Goal: Check status: Check status

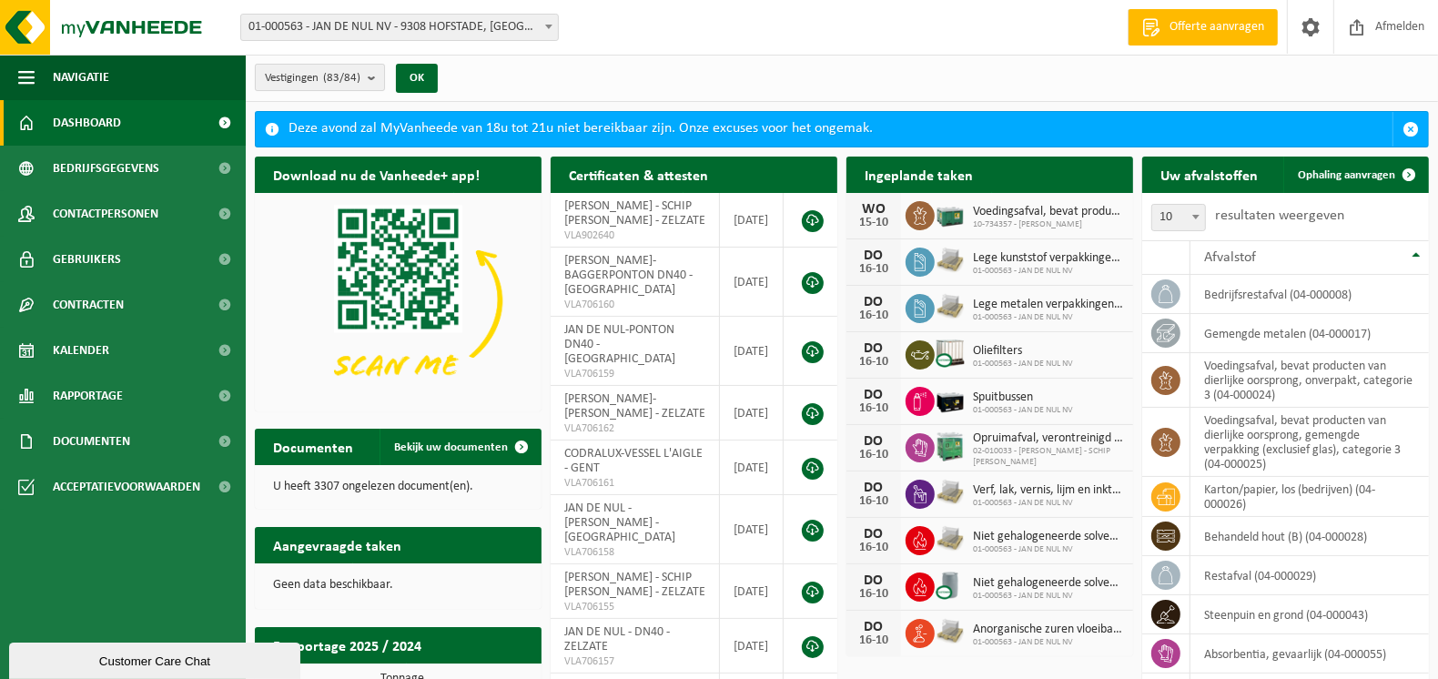
click at [372, 77] on b "submit" at bounding box center [376, 77] width 16 height 25
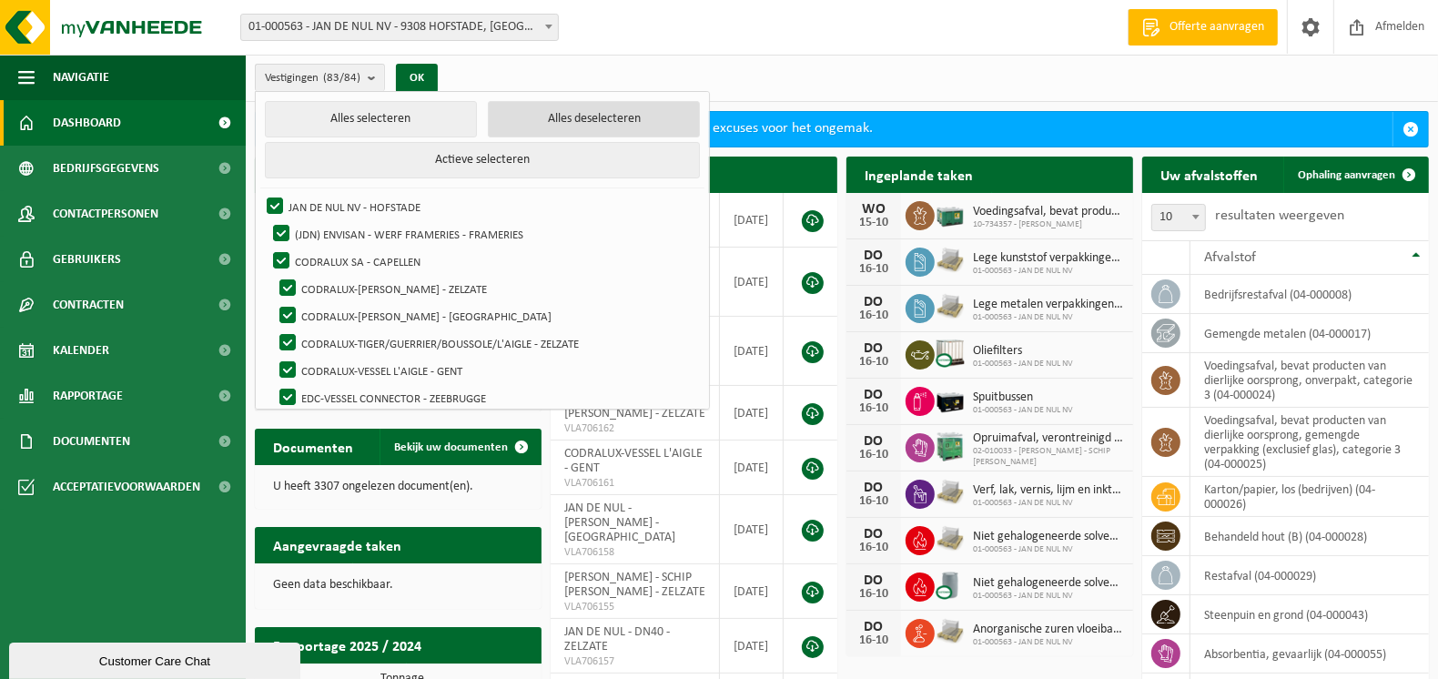
click at [558, 121] on button "Alles deselecteren" at bounding box center [594, 119] width 212 height 36
checkbox input "false"
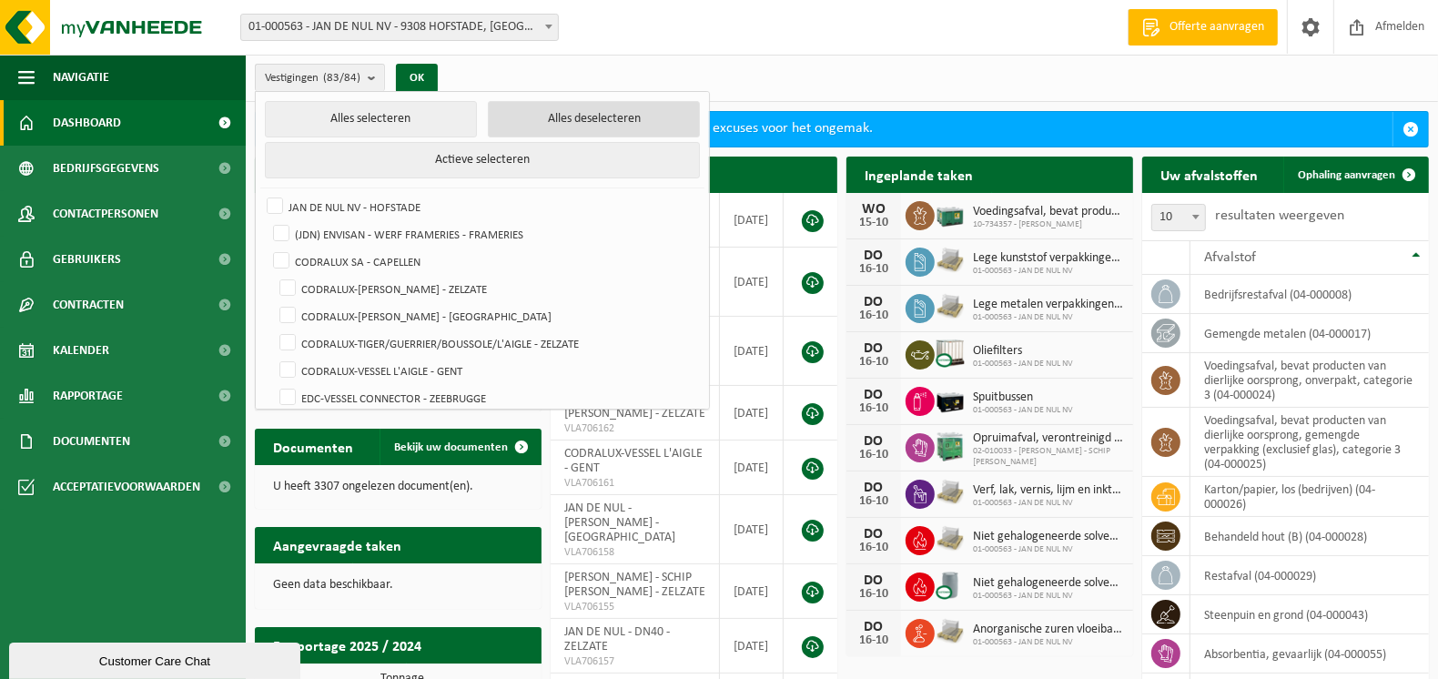
checkbox input "false"
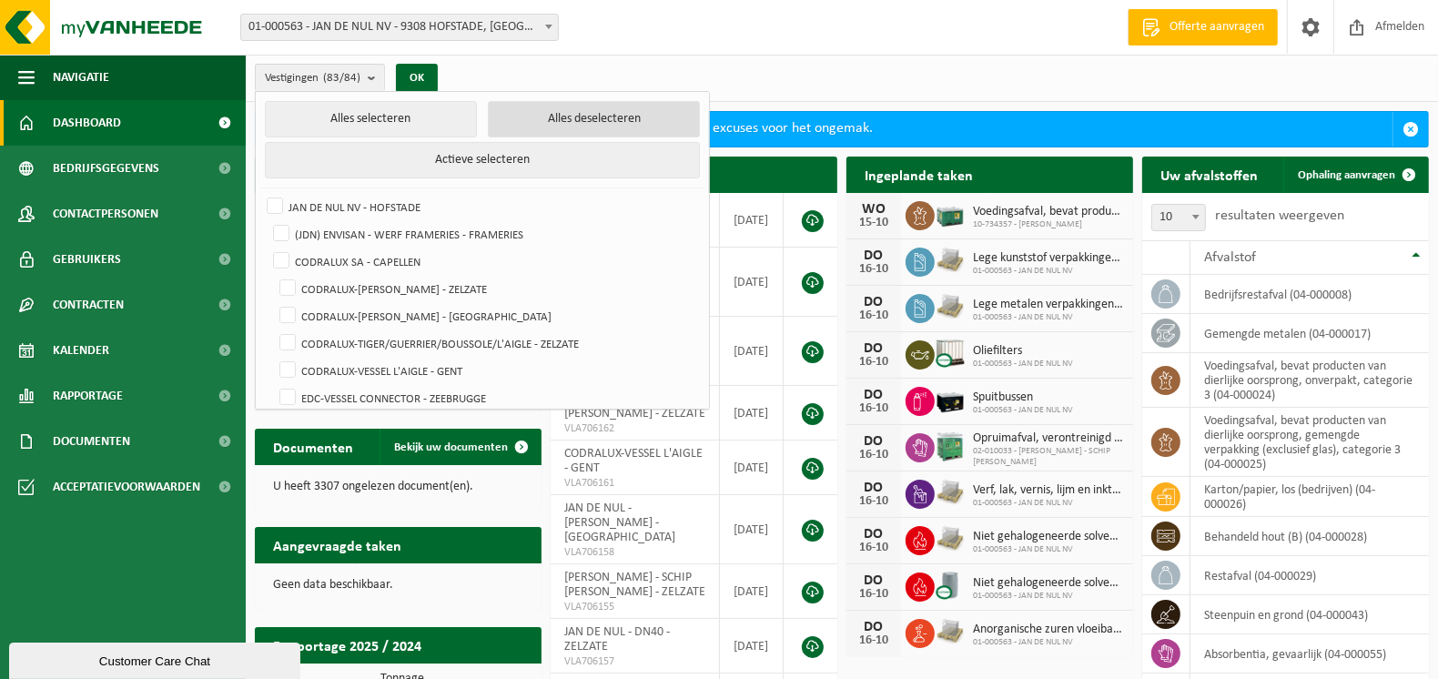
checkbox input "false"
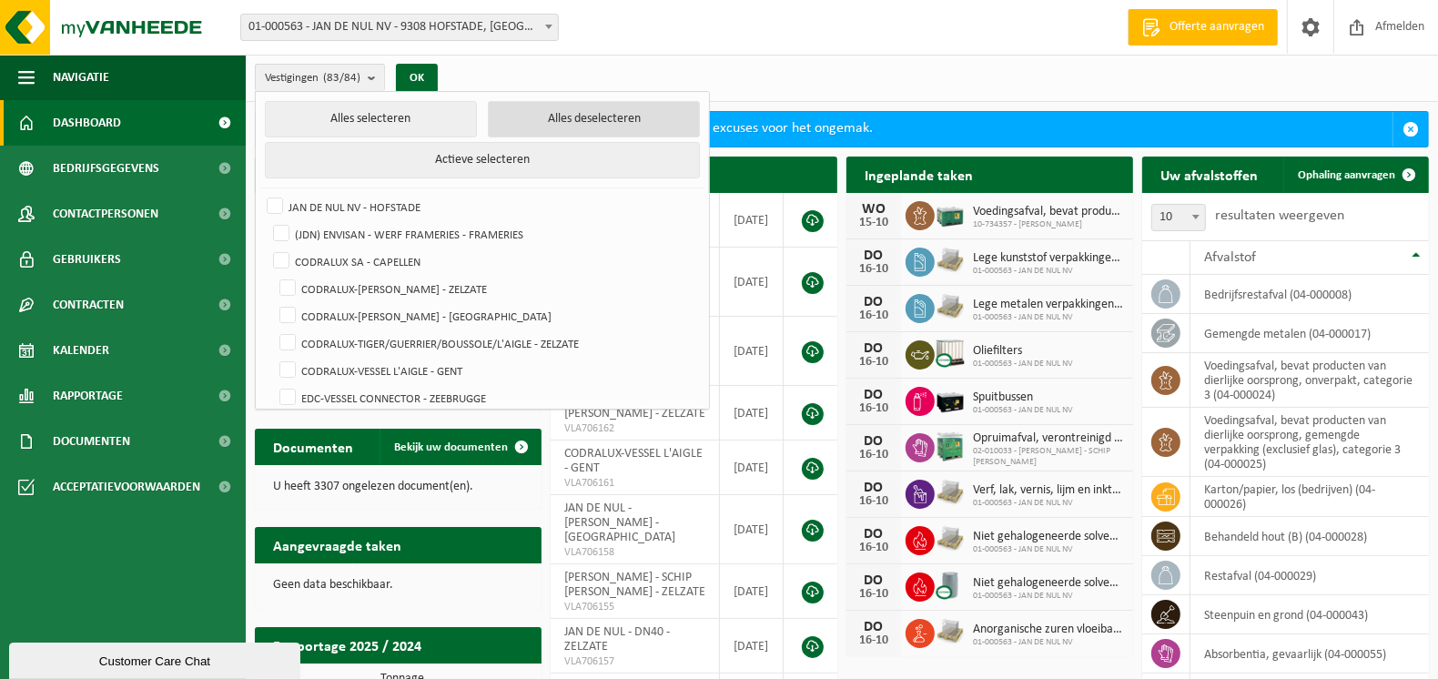
checkbox input "false"
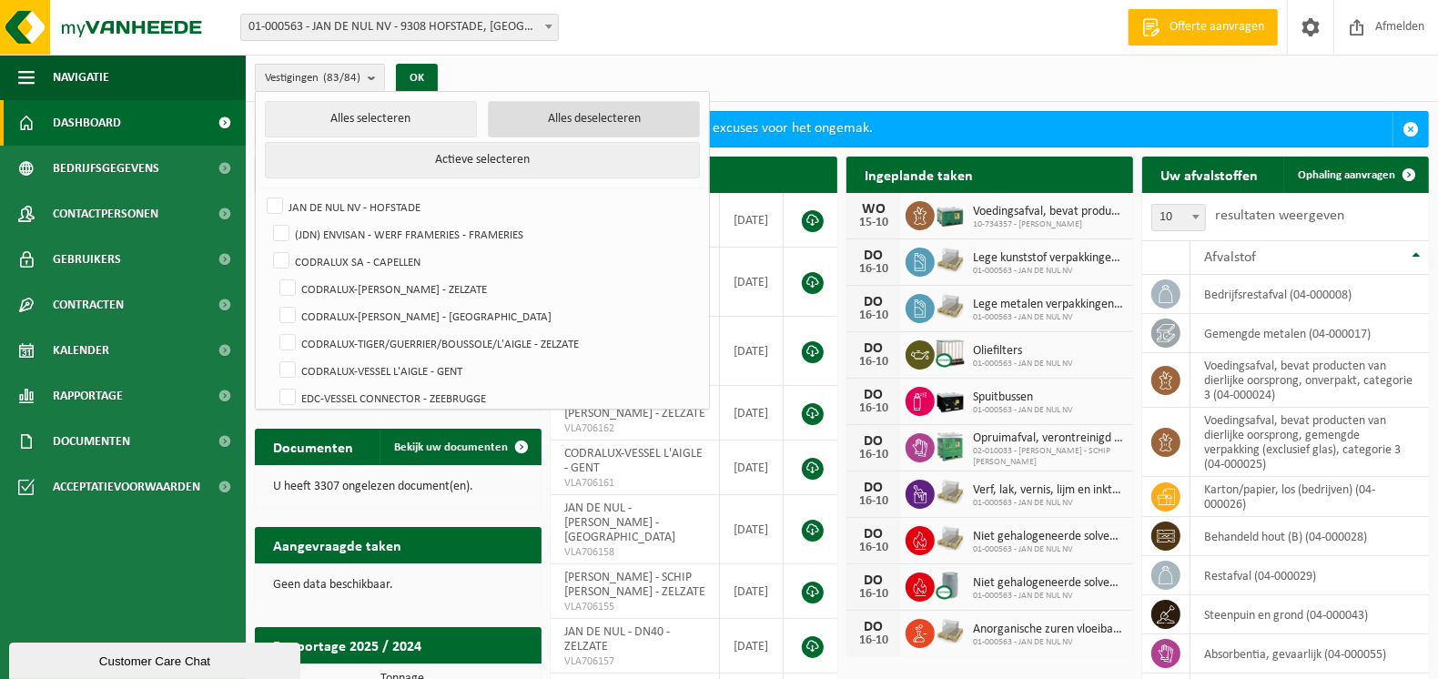
checkbox input "false"
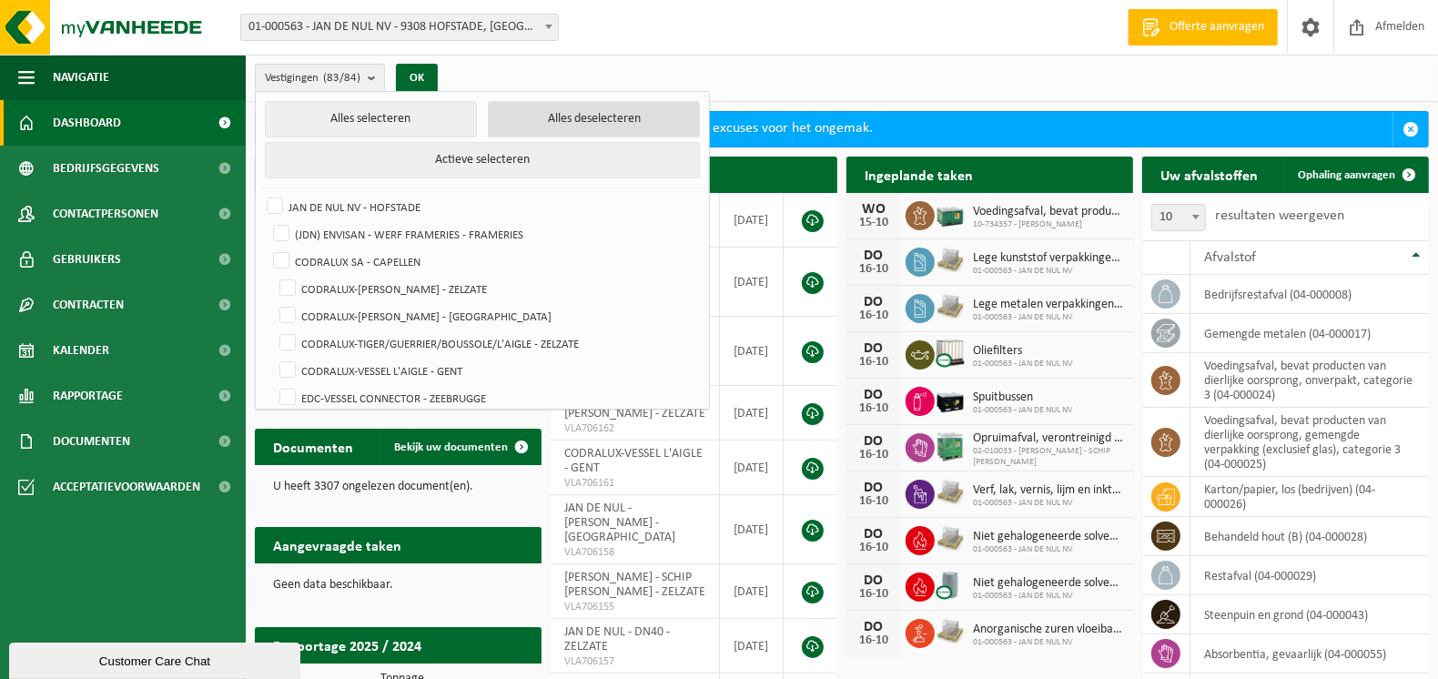
checkbox input "false"
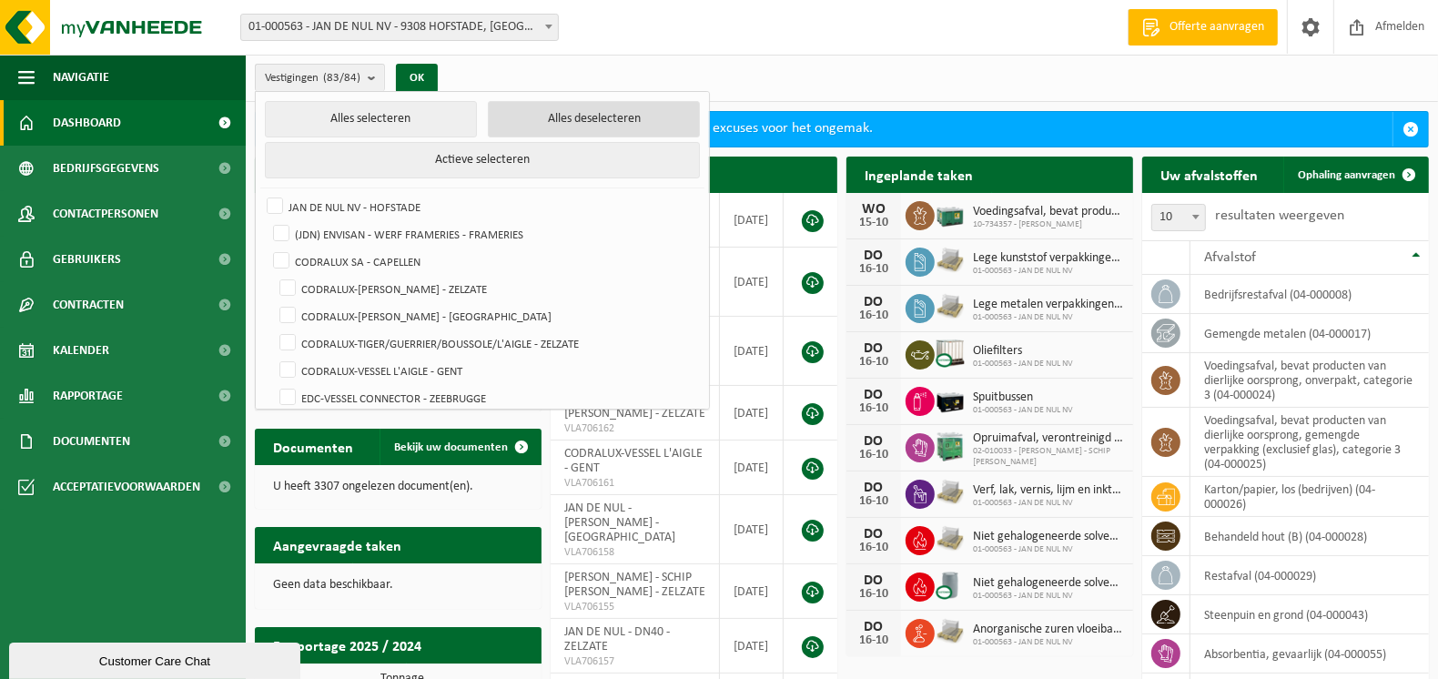
checkbox input "false"
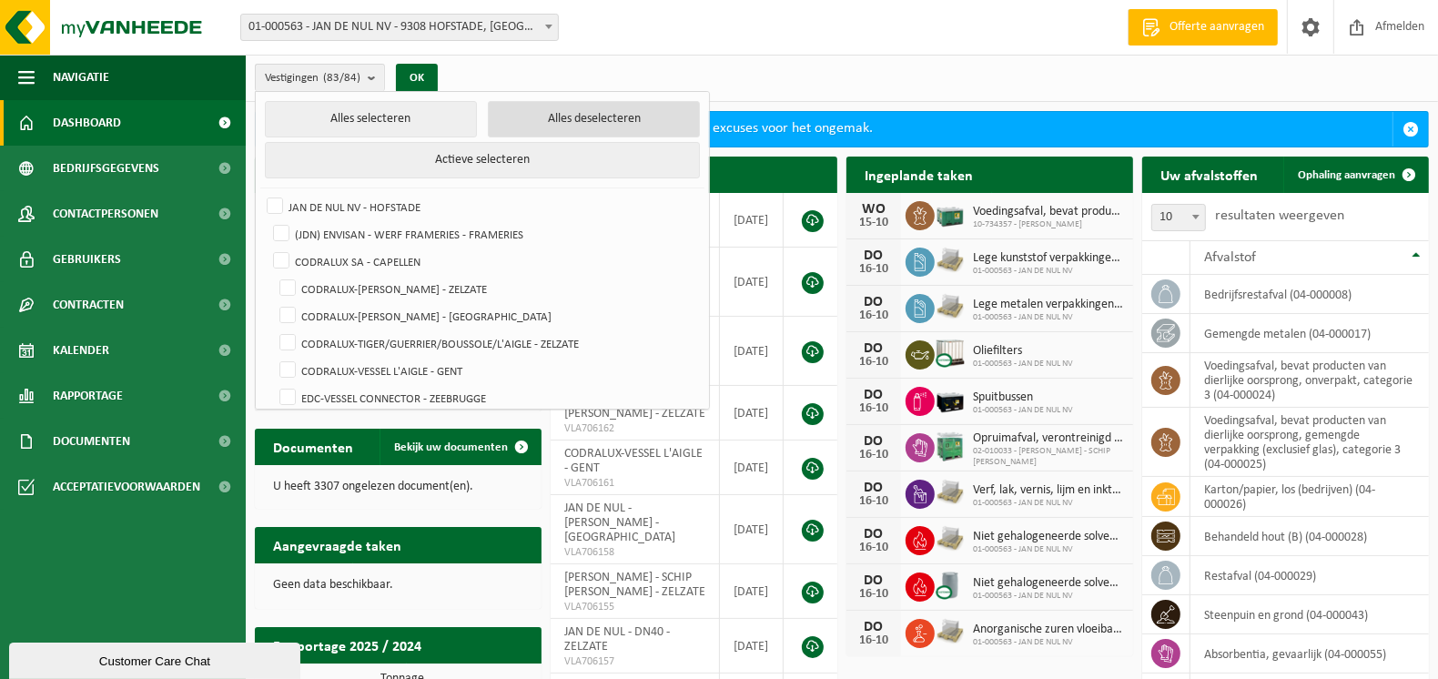
checkbox input "false"
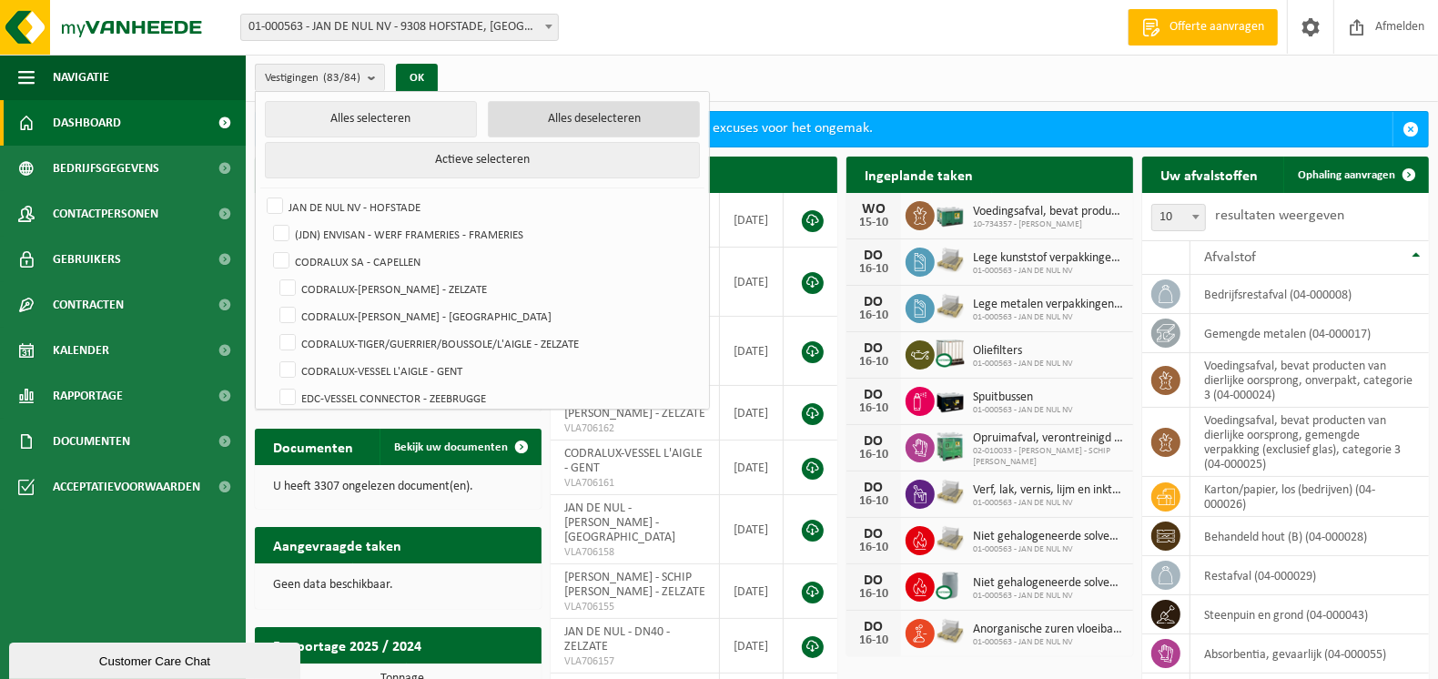
checkbox input "false"
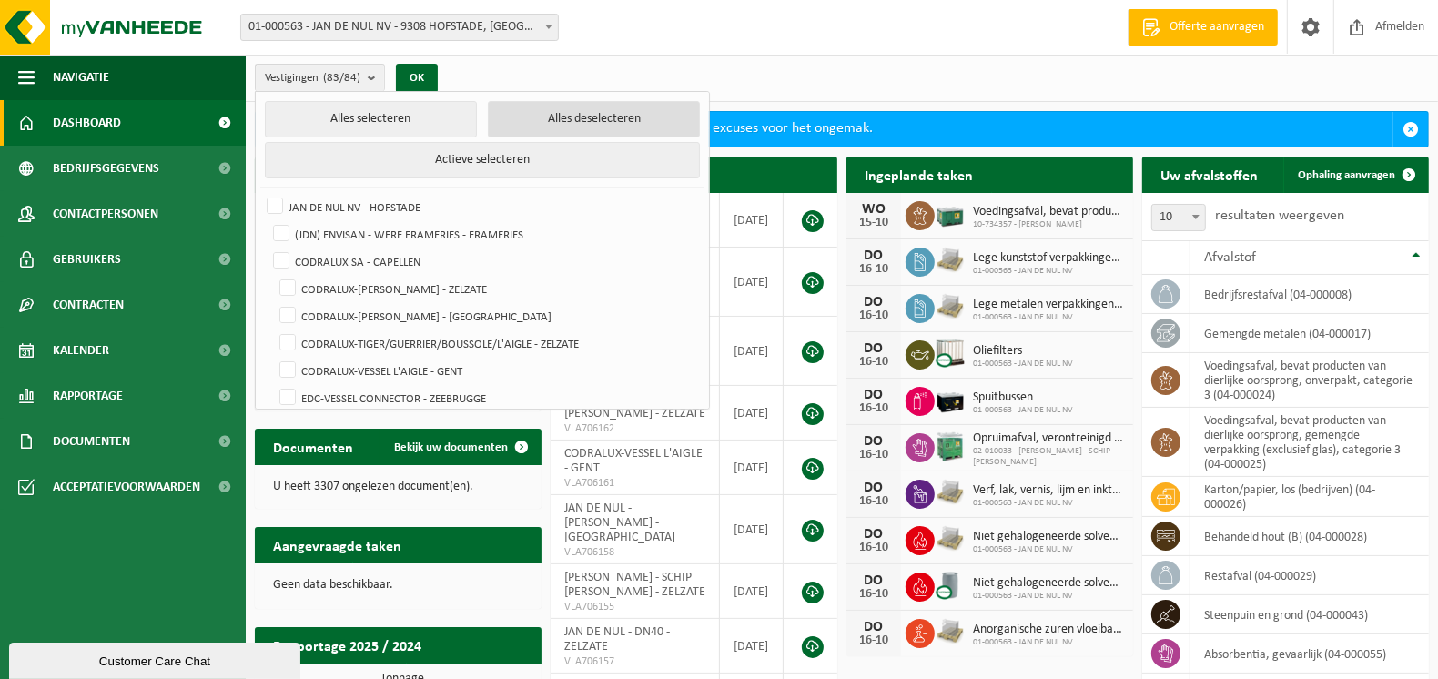
checkbox input "false"
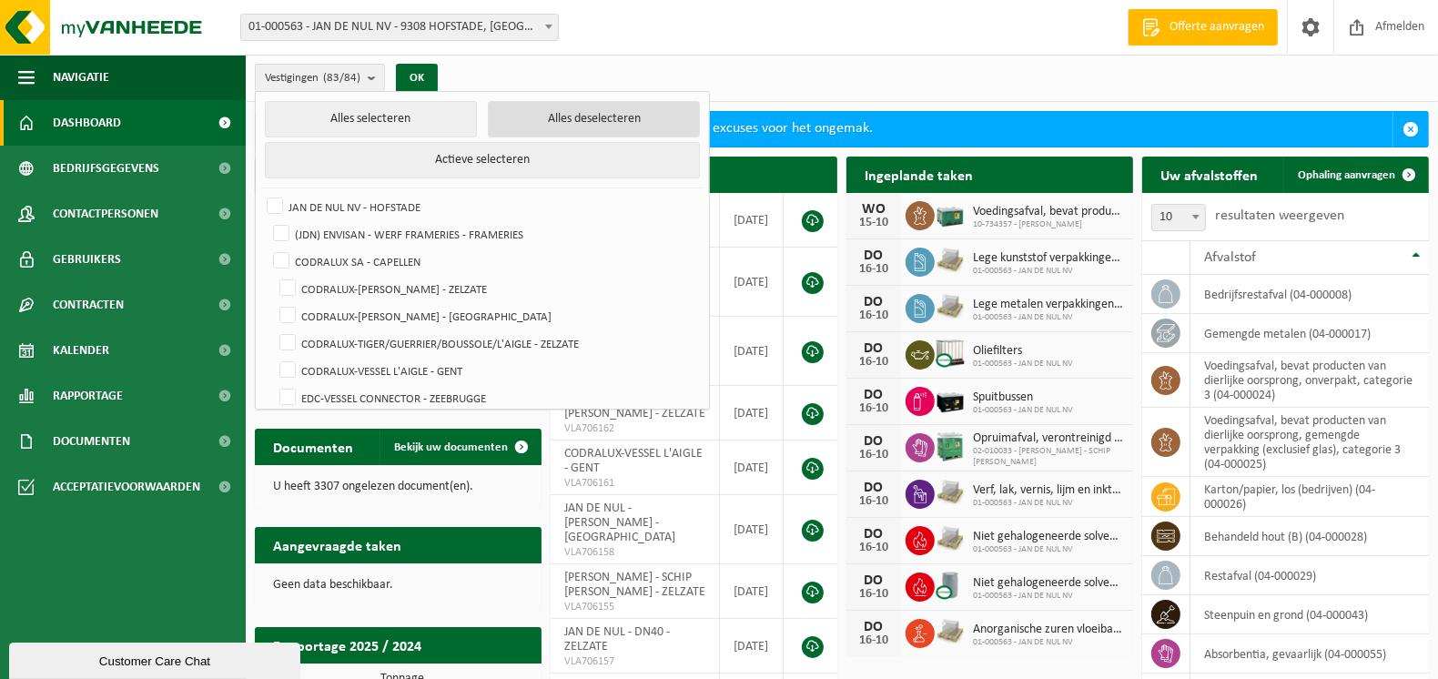
checkbox input "false"
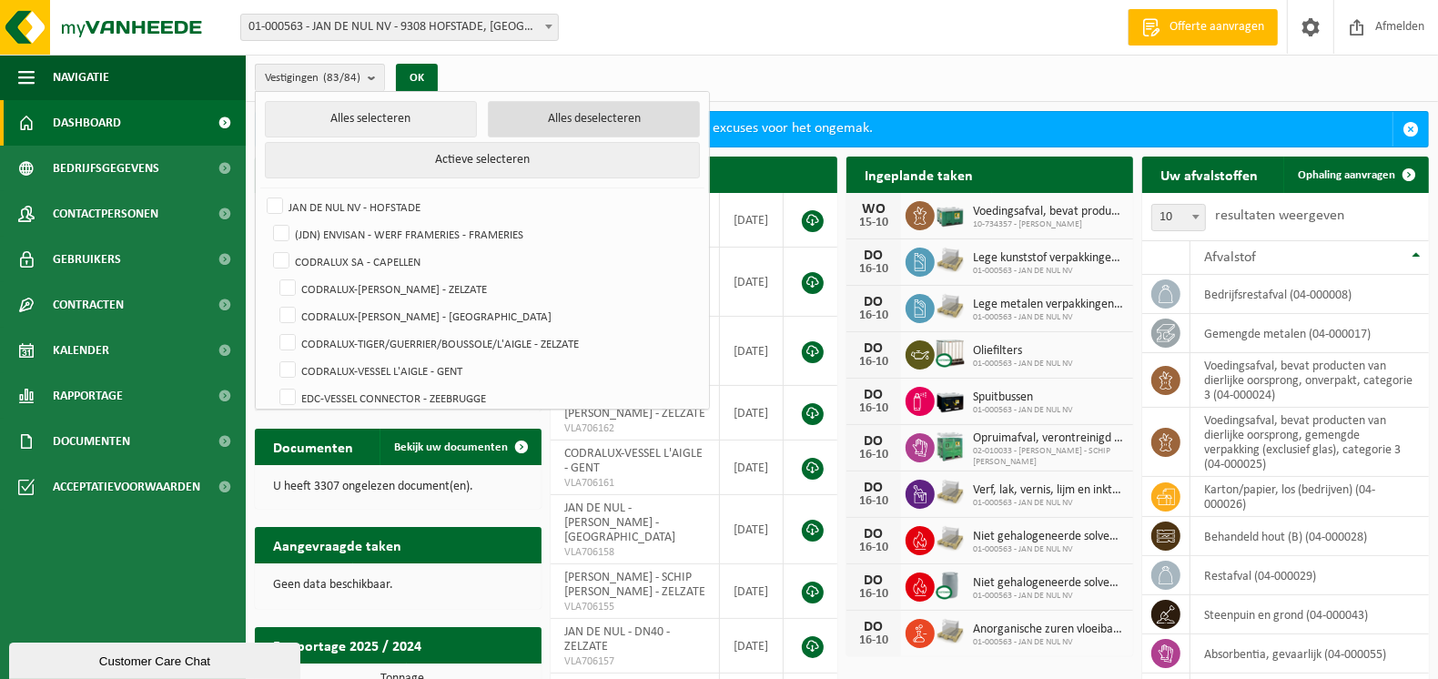
checkbox input "false"
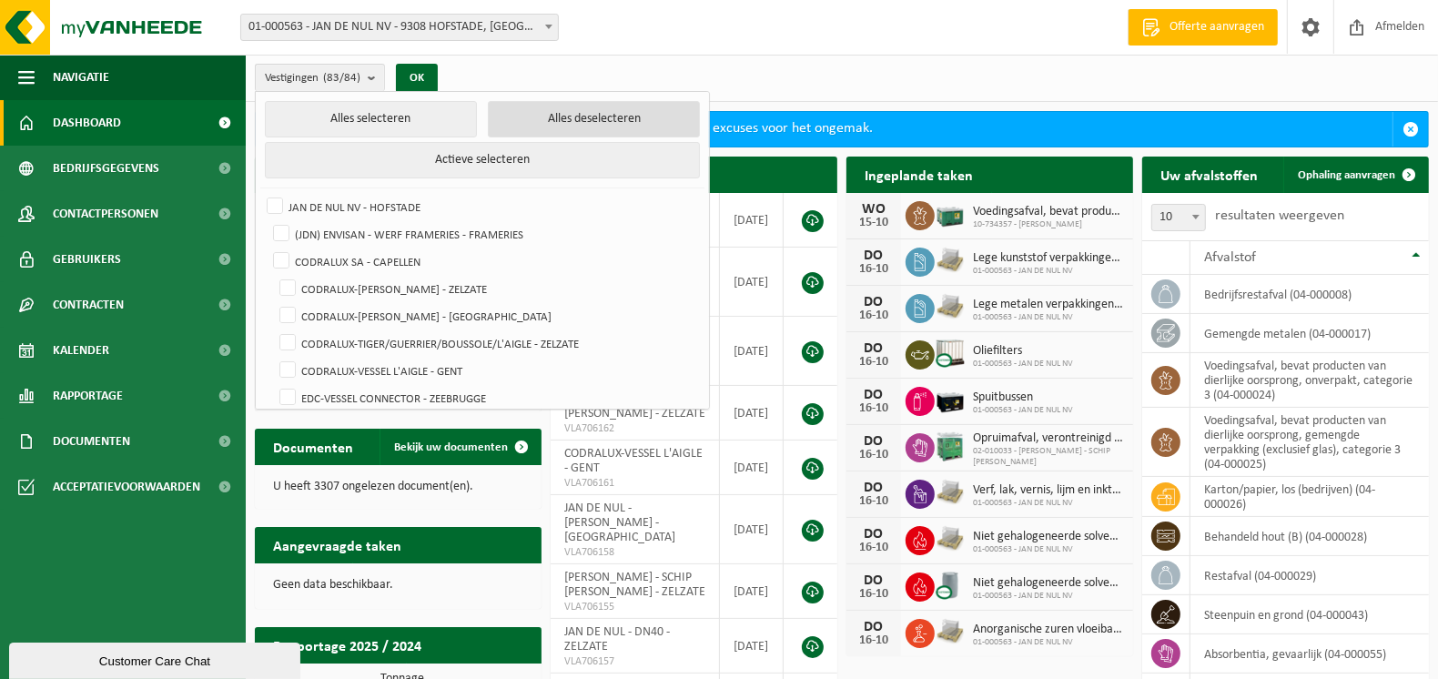
checkbox input "false"
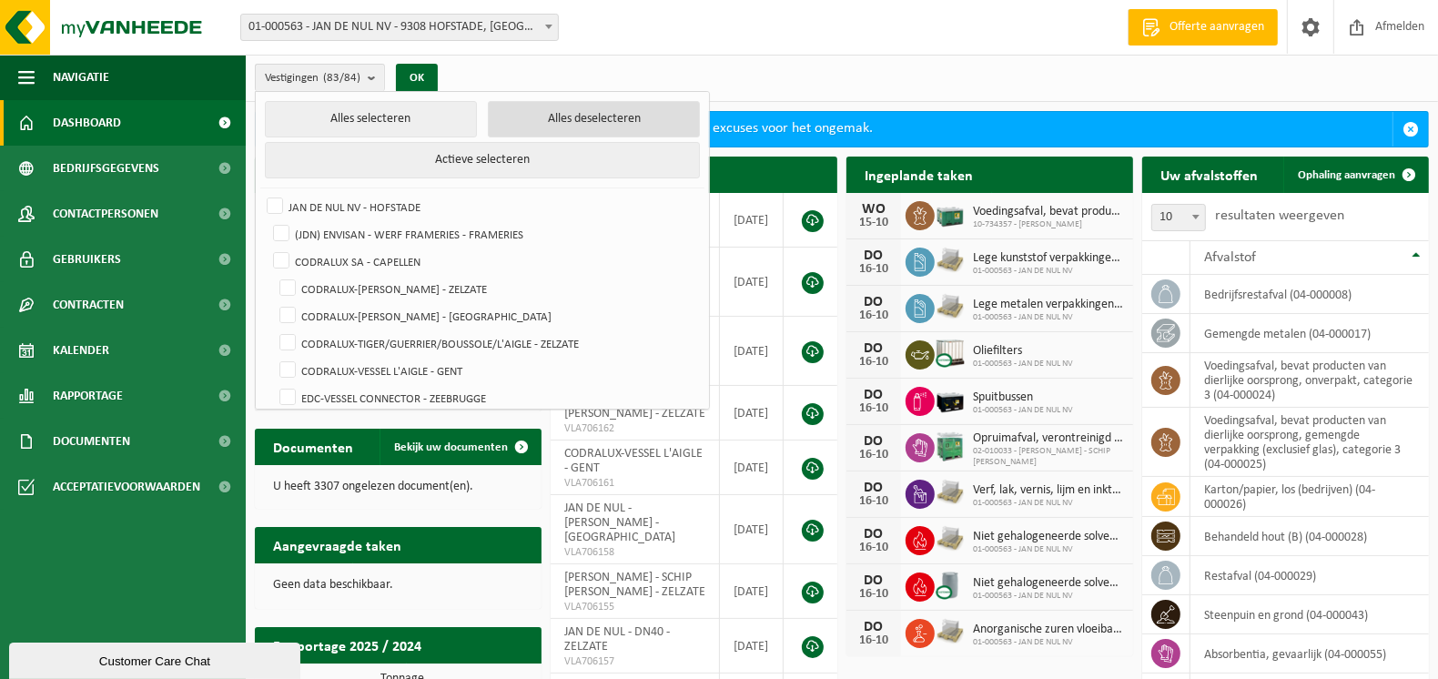
checkbox input "false"
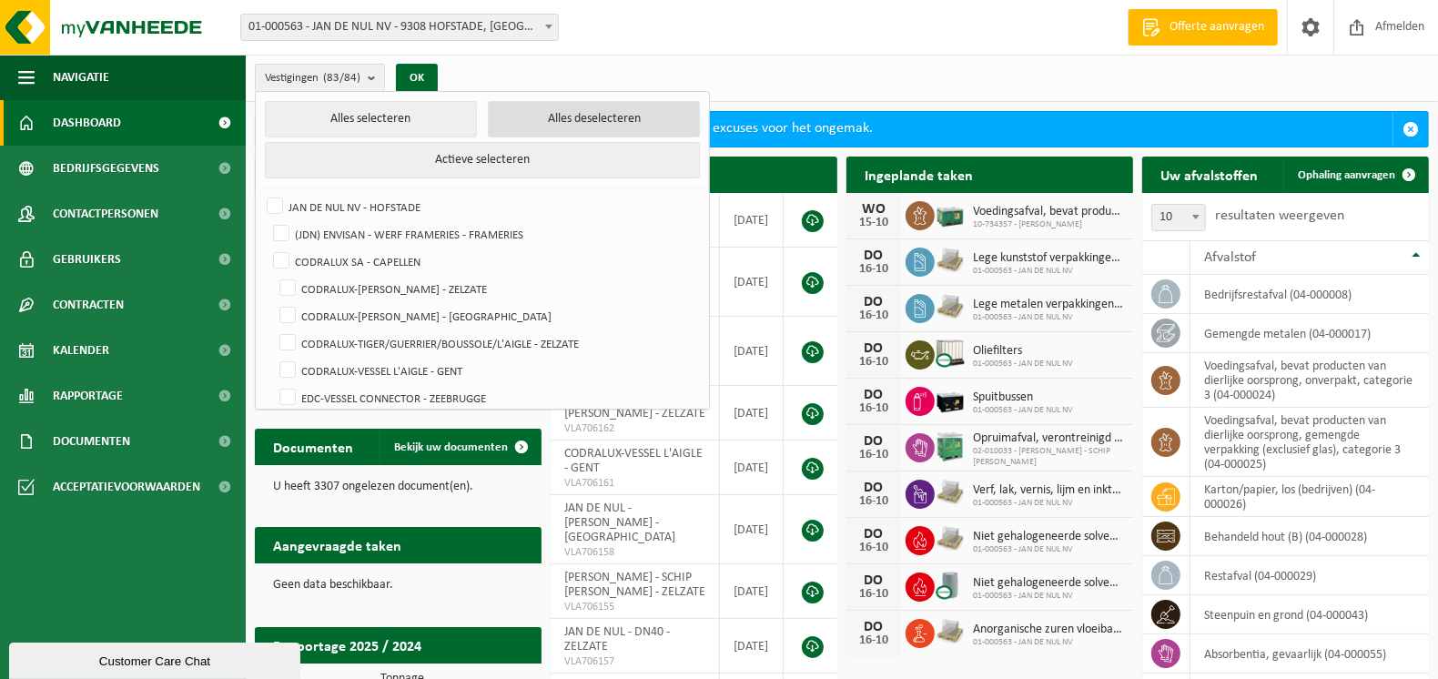
checkbox input "false"
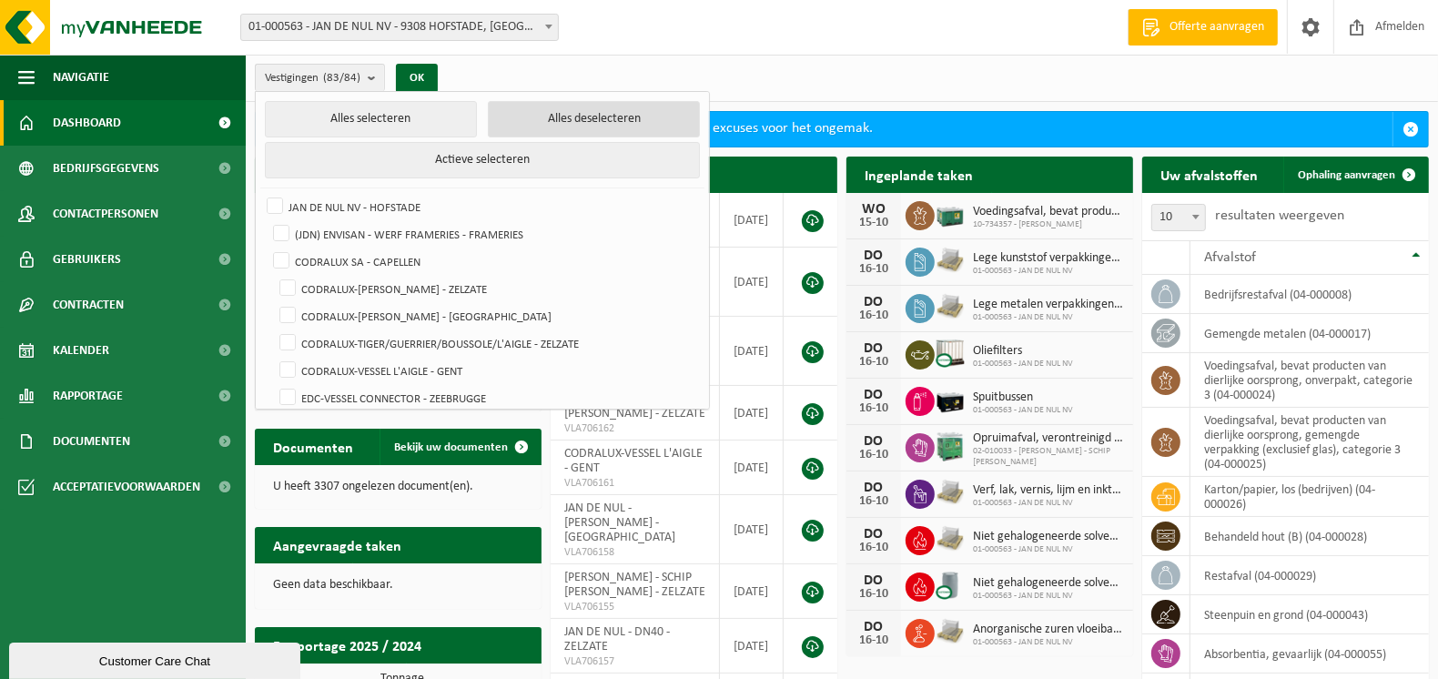
checkbox input "false"
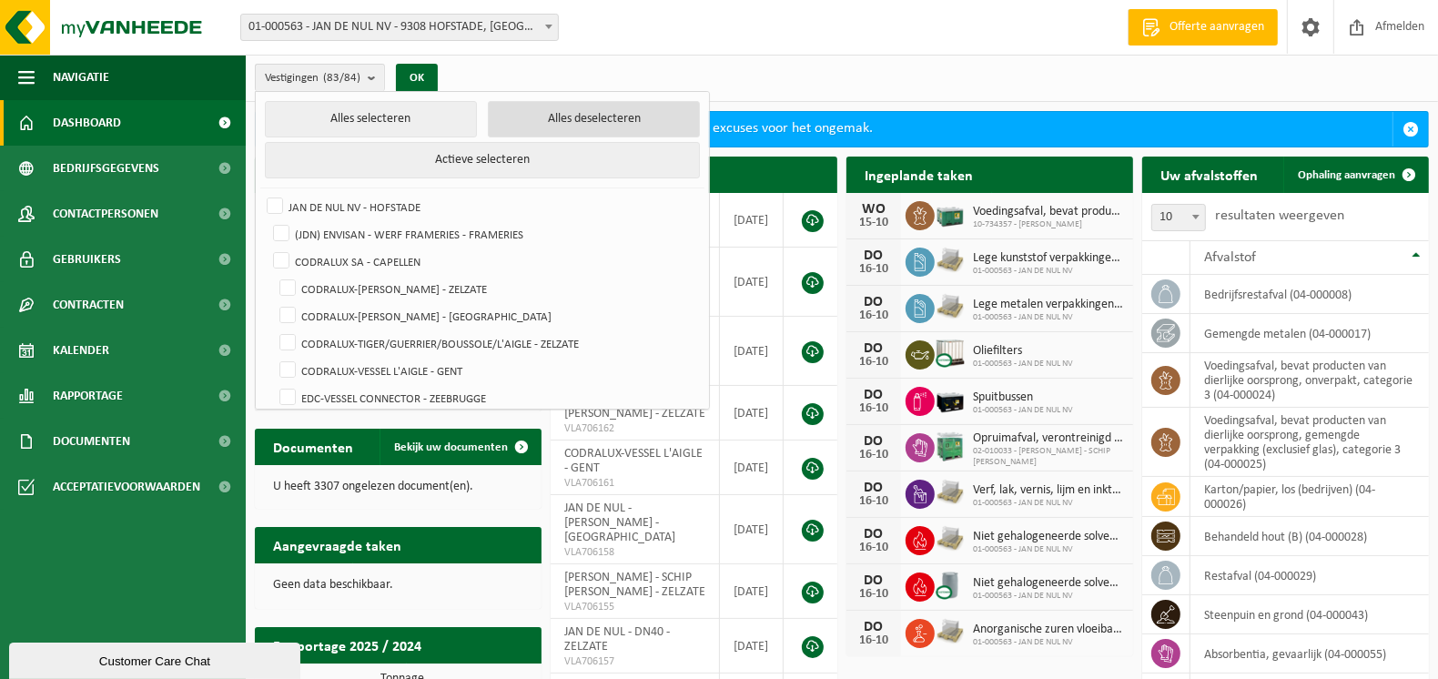
checkbox input "false"
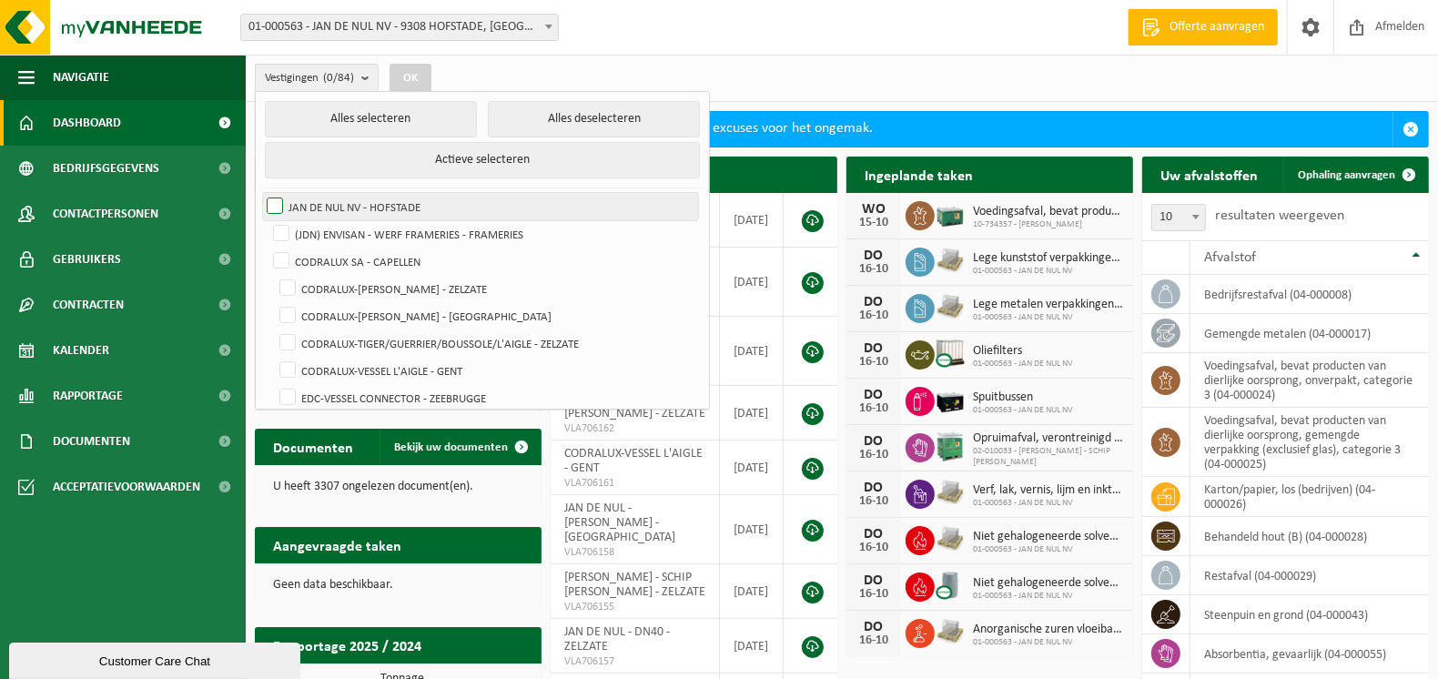
click at [299, 199] on label "JAN DE NUL NV - HOFSTADE" at bounding box center [480, 206] width 435 height 27
click at [260, 193] on input "JAN DE NUL NV - HOFSTADE" at bounding box center [259, 192] width 1 height 1
checkbox input "true"
click at [416, 78] on button "OK" at bounding box center [411, 78] width 42 height 29
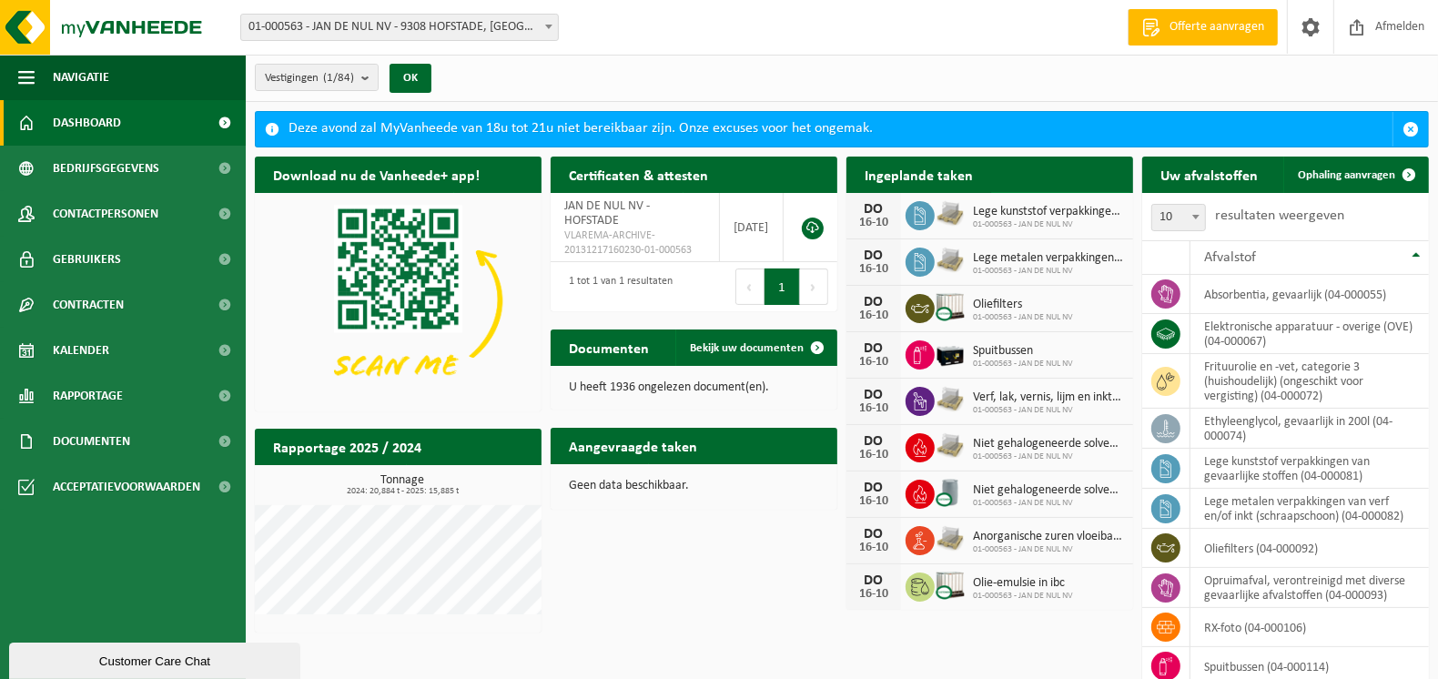
click at [1051, 205] on span "Bekijk uw kalender" at bounding box center [1053, 211] width 94 height 12
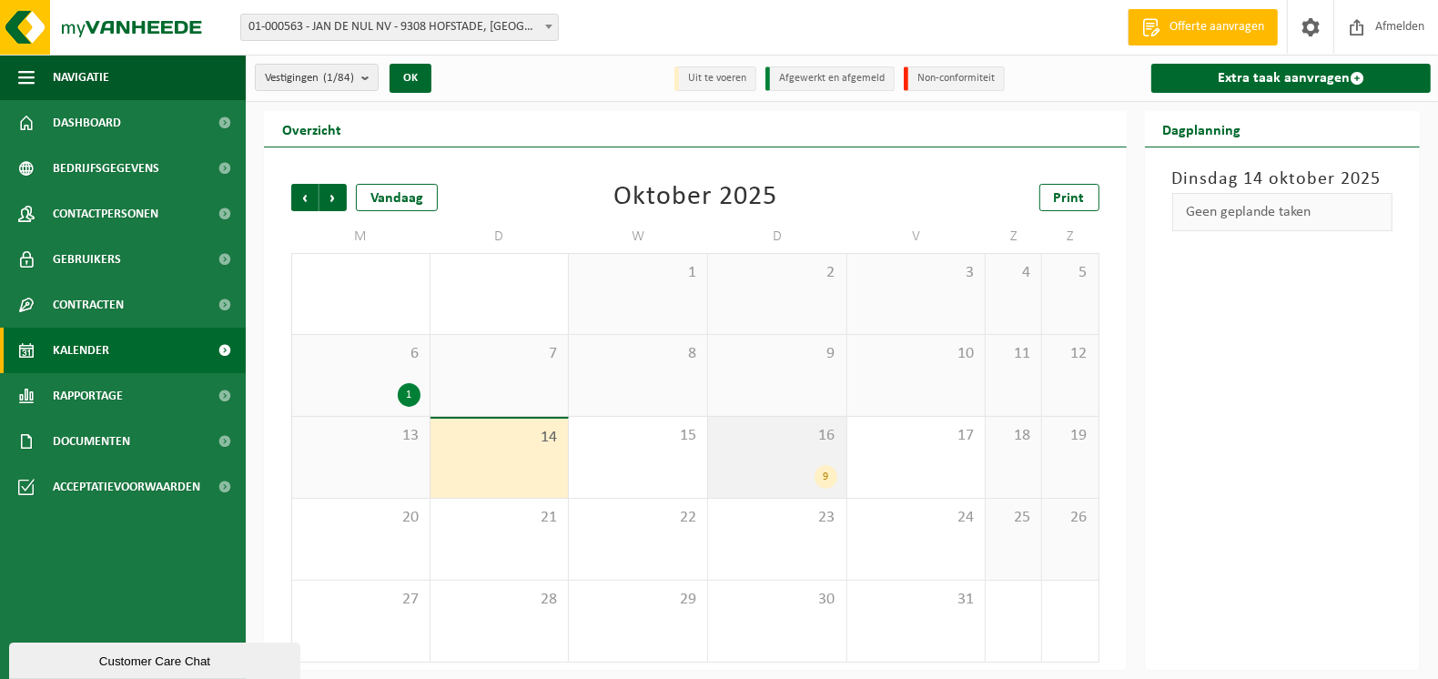
click at [798, 455] on div "16 9" at bounding box center [777, 457] width 138 height 81
